Goal: Transaction & Acquisition: Book appointment/travel/reservation

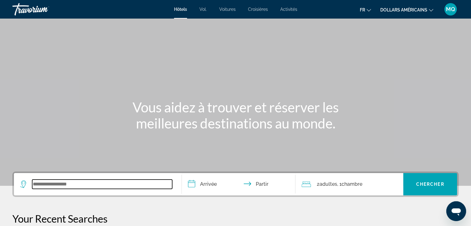
click at [58, 184] on input "Widget de recherche" at bounding box center [102, 184] width 140 height 9
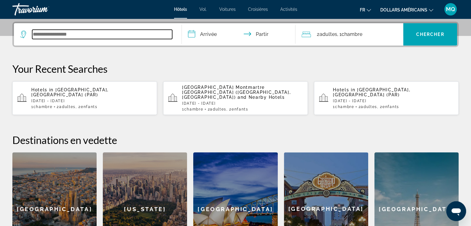
scroll to position [151, 0]
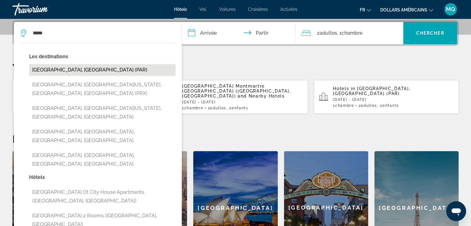
click at [92, 64] on button "[GEOGRAPHIC_DATA], [GEOGRAPHIC_DATA] (PAR)" at bounding box center [102, 70] width 147 height 12
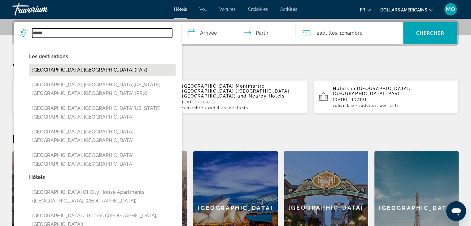
type input "**********"
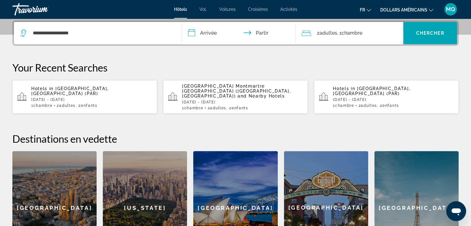
click at [104, 98] on p "[DATE] - [DATE]" at bounding box center [91, 100] width 121 height 4
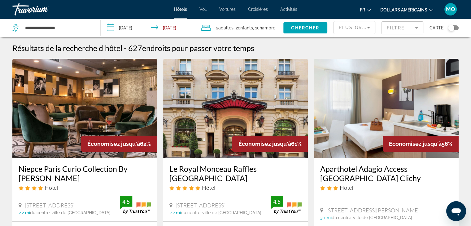
click at [408, 9] on font "dollars américains" at bounding box center [404, 9] width 47 height 5
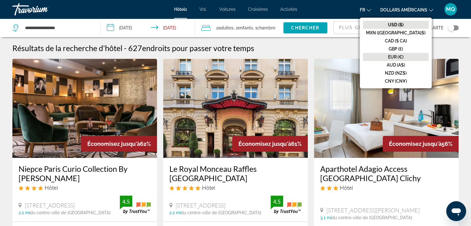
click at [404, 56] on font "EUR (€)" at bounding box center [395, 57] width 15 height 5
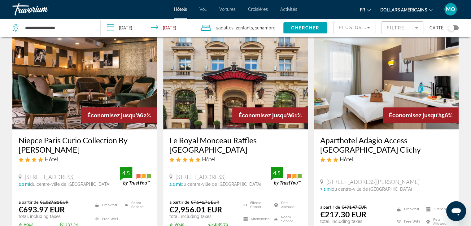
scroll to position [24, 0]
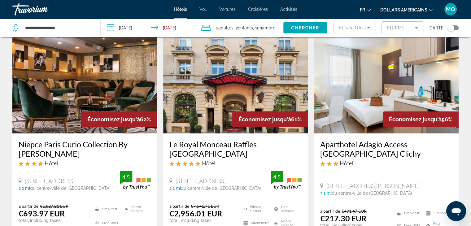
click at [370, 93] on img "Contenu principal" at bounding box center [386, 83] width 145 height 99
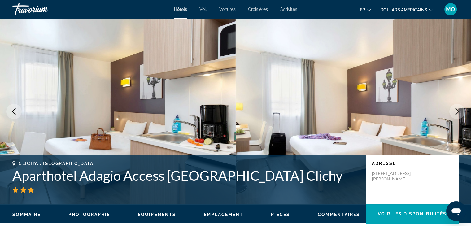
click at [459, 116] on button "Next image" at bounding box center [457, 111] width 15 height 15
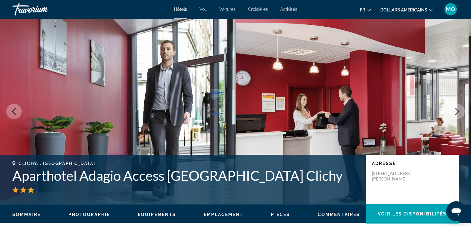
click at [459, 116] on button "Next image" at bounding box center [457, 111] width 15 height 15
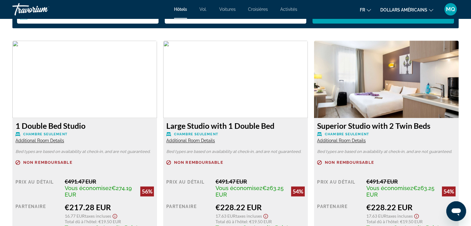
scroll to position [849, 0]
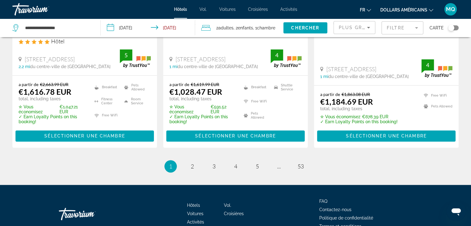
scroll to position [897, 0]
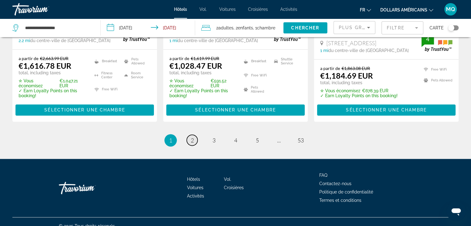
click at [189, 135] on link "page 2" at bounding box center [192, 140] width 11 height 11
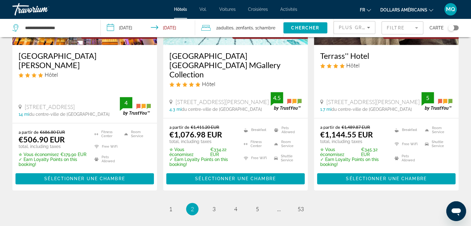
scroll to position [859, 0]
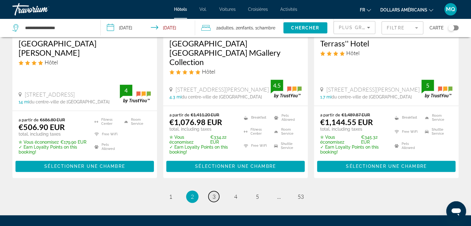
click at [211, 191] on link "page 3" at bounding box center [214, 196] width 11 height 11
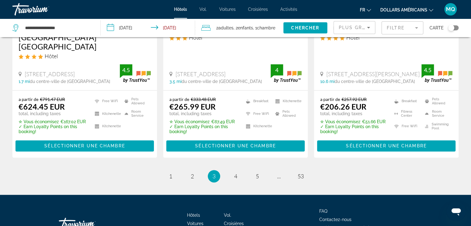
scroll to position [892, 0]
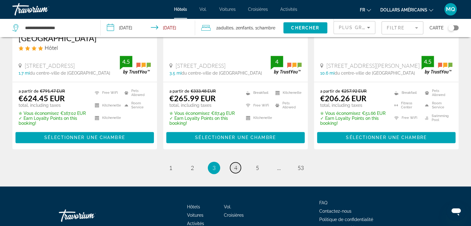
click at [235, 165] on span "4" at bounding box center [235, 168] width 3 height 7
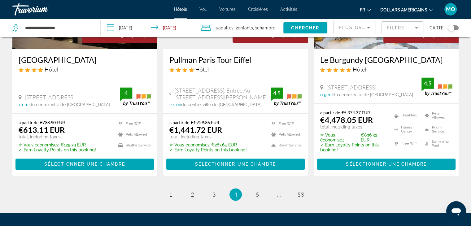
scroll to position [888, 0]
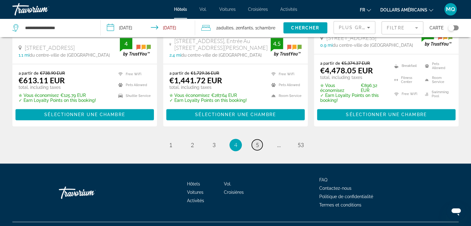
click at [259, 139] on link "page 5" at bounding box center [257, 144] width 11 height 11
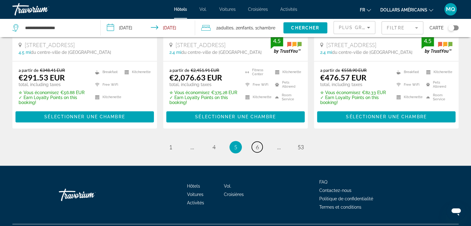
scroll to position [873, 0]
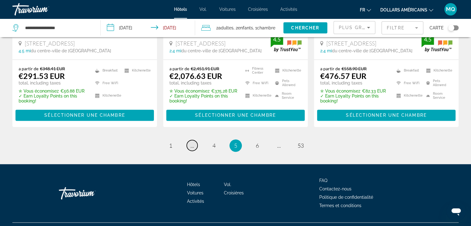
click at [193, 142] on span "..." at bounding box center [193, 145] width 4 height 7
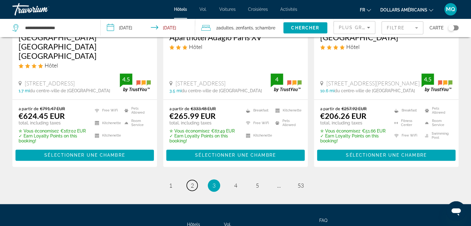
scroll to position [892, 0]
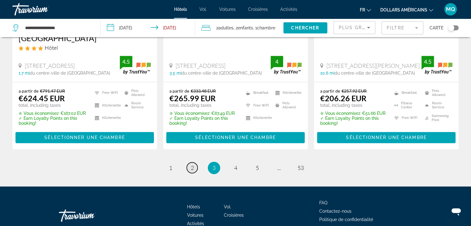
click at [192, 165] on span "2" at bounding box center [192, 168] width 3 height 7
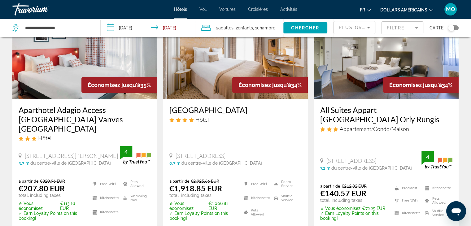
scroll to position [53, 0]
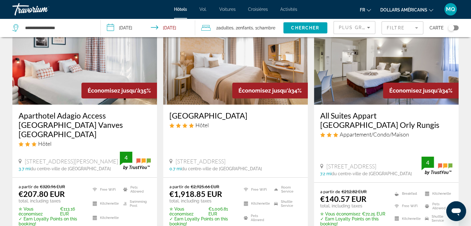
click at [38, 71] on img "Contenu principal" at bounding box center [84, 55] width 145 height 99
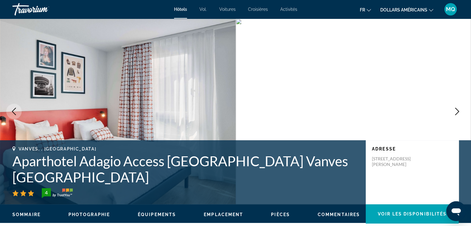
click at [456, 117] on button "Next image" at bounding box center [457, 111] width 15 height 15
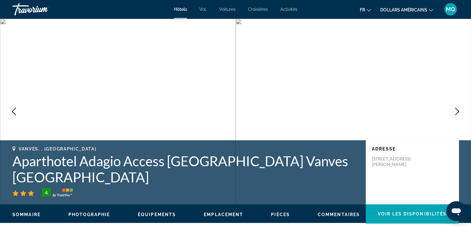
click at [456, 117] on button "Next image" at bounding box center [457, 111] width 15 height 15
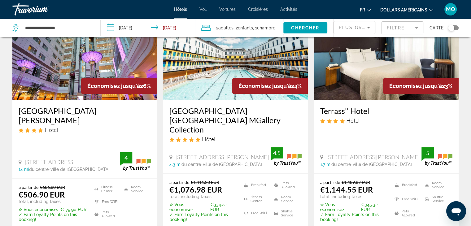
scroll to position [905, 0]
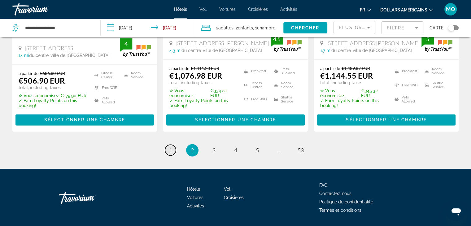
click at [173, 145] on link "page 1" at bounding box center [170, 150] width 11 height 11
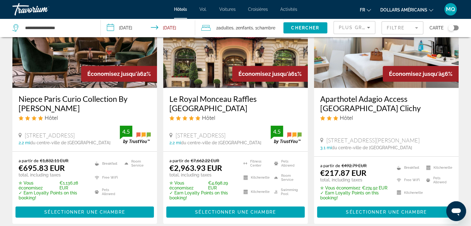
scroll to position [82, 0]
